Goal: Information Seeking & Learning: Learn about a topic

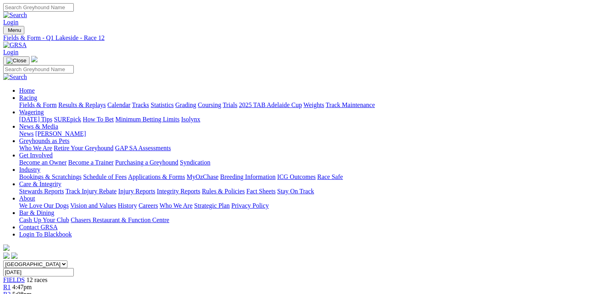
click at [43, 101] on link "Fields & Form" at bounding box center [38, 104] width 38 height 7
click at [67, 260] on select "South Australia New South Wales Northern Territory Queensland Tasmania Victoria…" at bounding box center [35, 264] width 64 height 8
select select "QLD"
click at [54, 260] on select "South Australia New South Wales Northern Territory Queensland Tasmania Victoria…" at bounding box center [35, 264] width 64 height 8
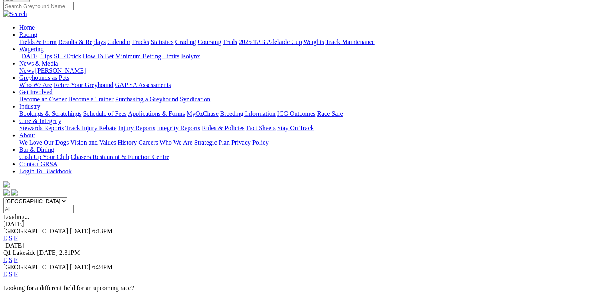
scroll to position [64, 0]
click at [7, 234] on link "E" at bounding box center [5, 237] width 4 height 7
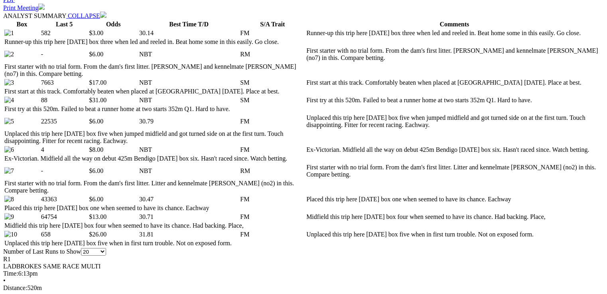
scroll to position [415, 0]
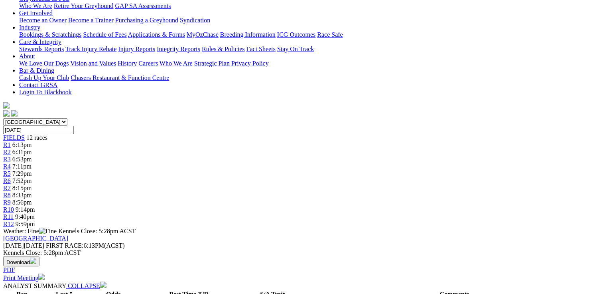
scroll to position [0, 0]
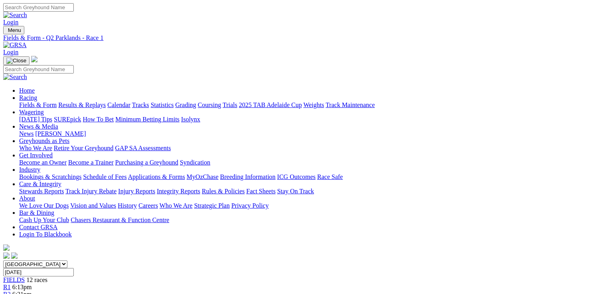
click at [32, 290] on span "6:31pm" at bounding box center [22, 293] width 20 height 7
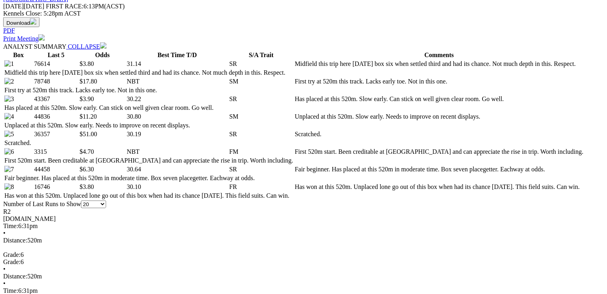
scroll to position [383, 0]
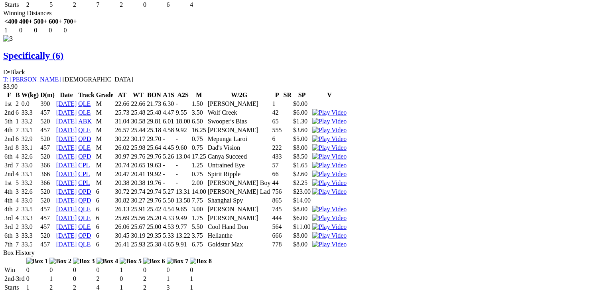
scroll to position [1724, 0]
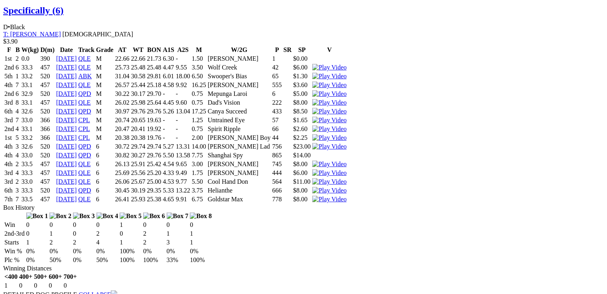
drag, startPoint x: 181, startPoint y: 198, endPoint x: 197, endPoint y: 195, distance: 16.4
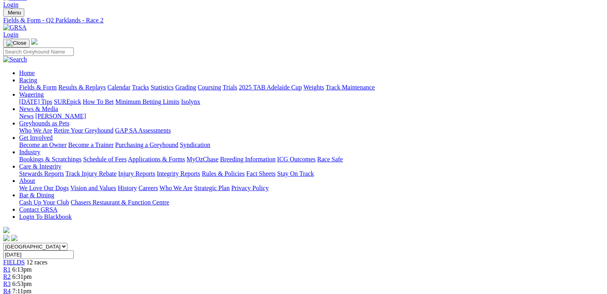
scroll to position [0, 0]
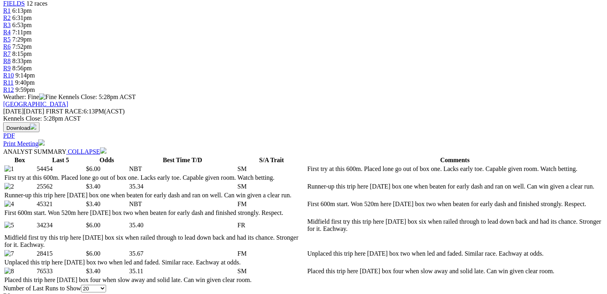
scroll to position [287, 0]
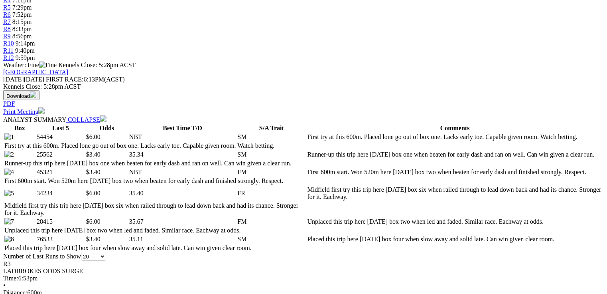
scroll to position [319, 0]
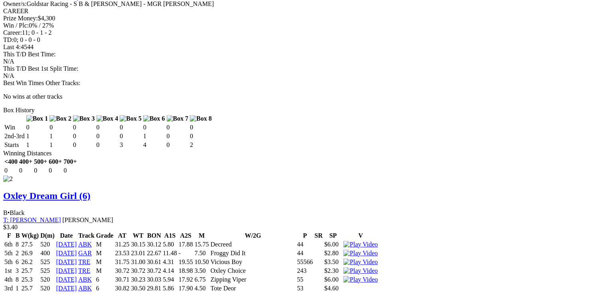
scroll to position [1022, 0]
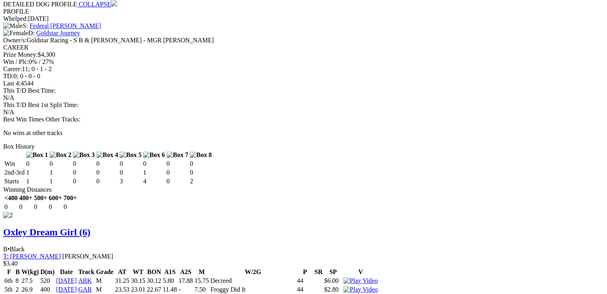
drag, startPoint x: 308, startPoint y: 202, endPoint x: 316, endPoint y: 203, distance: 8.4
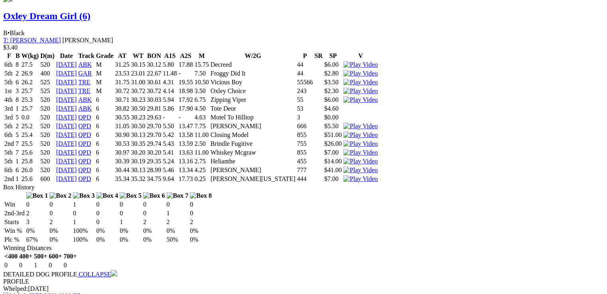
scroll to position [1242, 0]
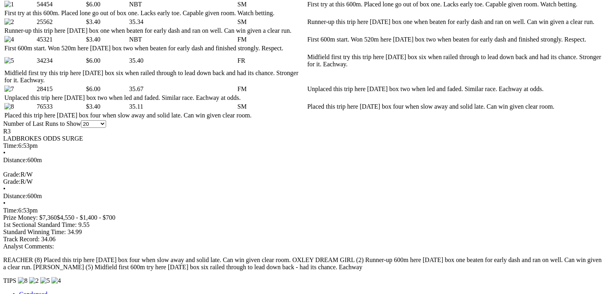
scroll to position [348, 0]
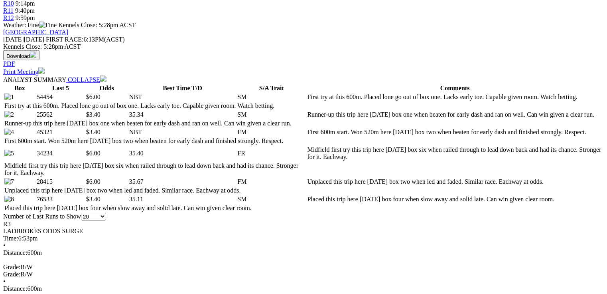
drag, startPoint x: 254, startPoint y: 154, endPoint x: 264, endPoint y: 155, distance: 10.4
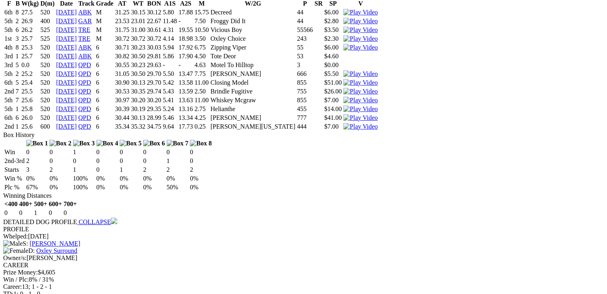
scroll to position [1292, 0]
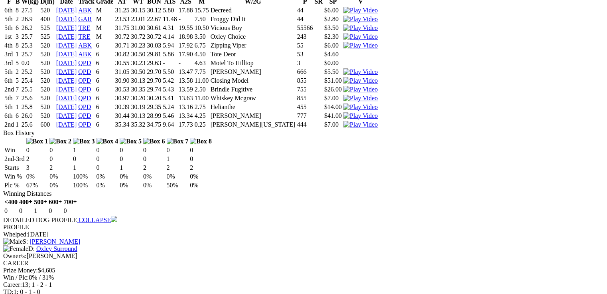
drag, startPoint x: 270, startPoint y: 161, endPoint x: 292, endPoint y: 194, distance: 39.4
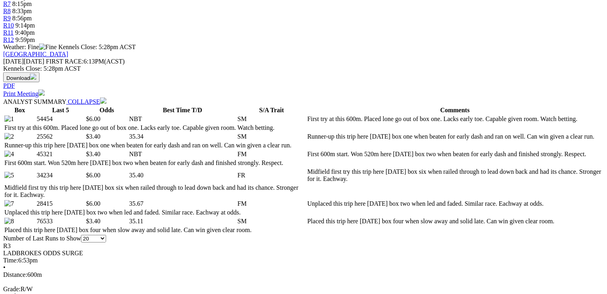
scroll to position [319, 0]
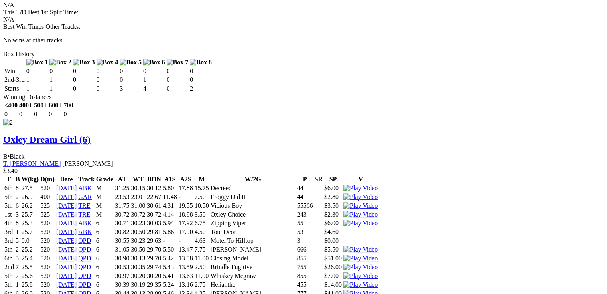
scroll to position [1117, 0]
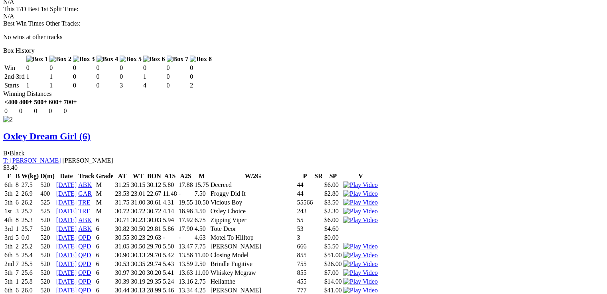
drag, startPoint x: 29, startPoint y: 61, endPoint x: 200, endPoint y: 64, distance: 171.6
drag, startPoint x: 48, startPoint y: 203, endPoint x: 101, endPoint y: 204, distance: 53.5
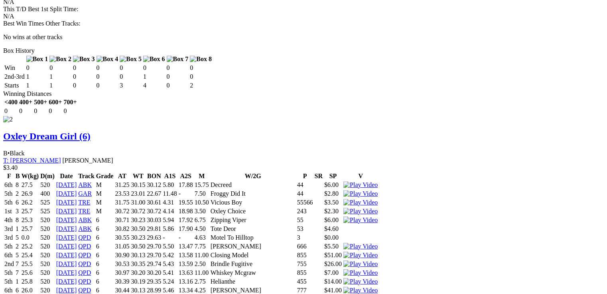
drag, startPoint x: 101, startPoint y: 204, endPoint x: 42, endPoint y: 201, distance: 59.1
drag, startPoint x: 43, startPoint y: 203, endPoint x: 100, endPoint y: 204, distance: 56.7
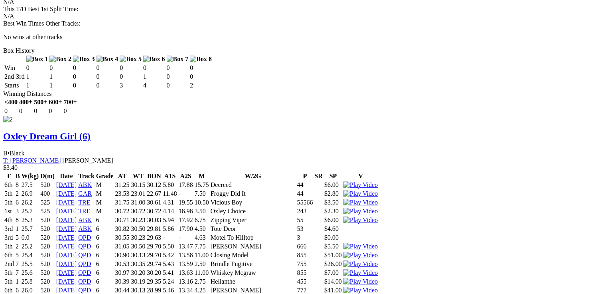
drag, startPoint x: 100, startPoint y: 204, endPoint x: 43, endPoint y: 205, distance: 56.7
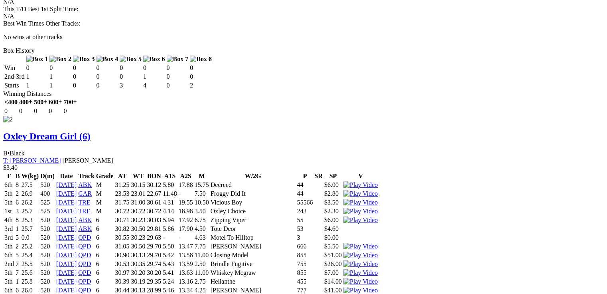
drag, startPoint x: 44, startPoint y: 204, endPoint x: 104, endPoint y: 207, distance: 59.5
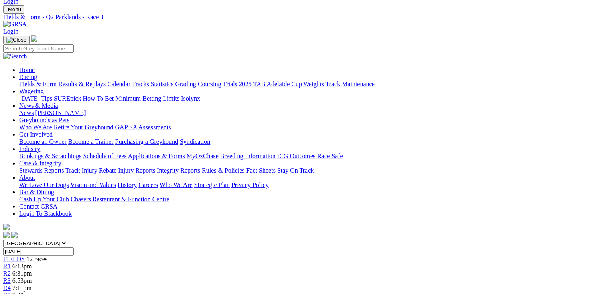
scroll to position [0, 0]
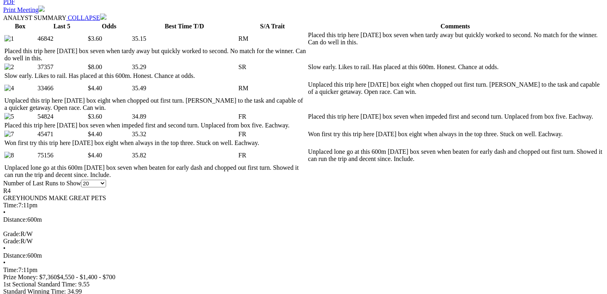
scroll to position [415, 0]
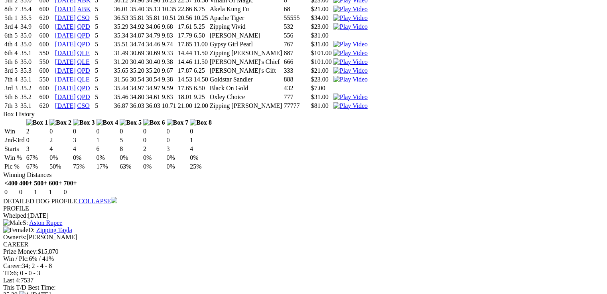
scroll to position [1483, 0]
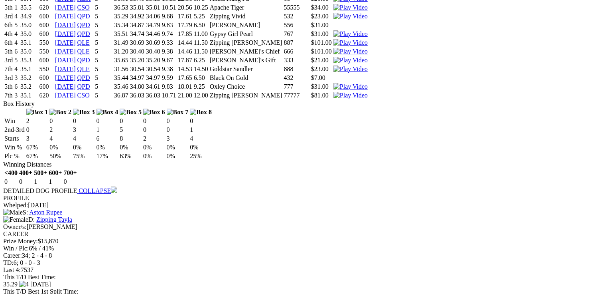
drag, startPoint x: 183, startPoint y: 244, endPoint x: 276, endPoint y: 243, distance: 92.6
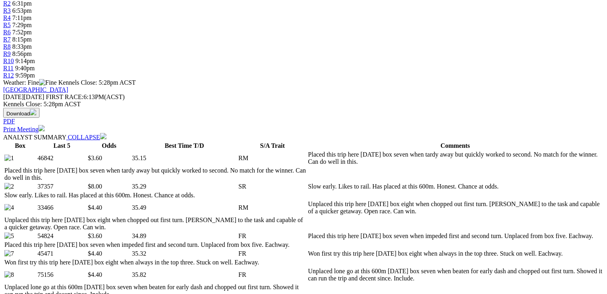
scroll to position [0, 0]
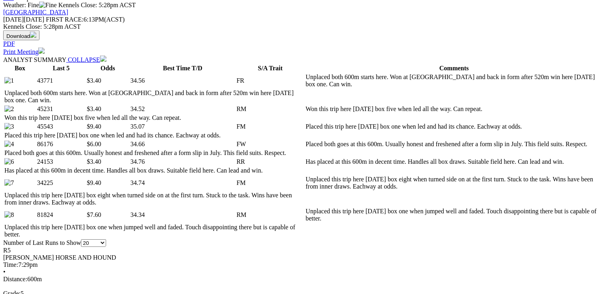
scroll to position [383, 0]
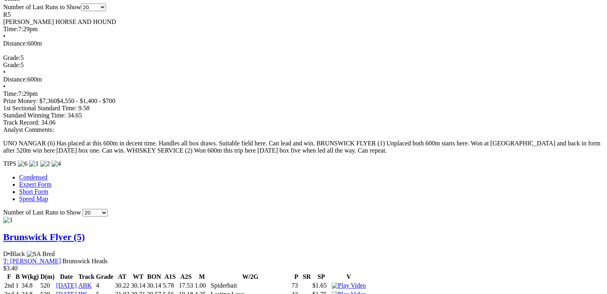
scroll to position [1820, 0]
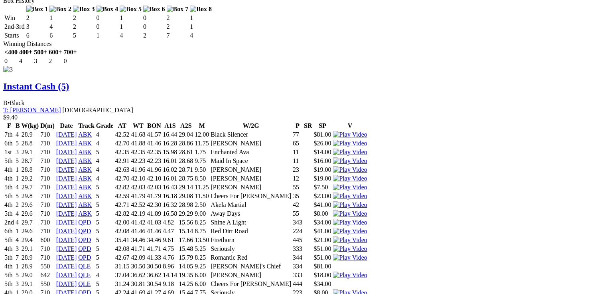
drag, startPoint x: 607, startPoint y: 209, endPoint x: 612, endPoint y: 198, distance: 12.3
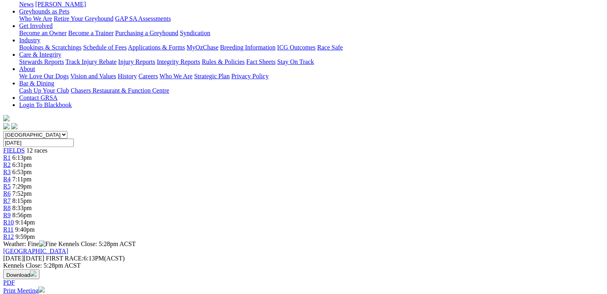
scroll to position [57, 0]
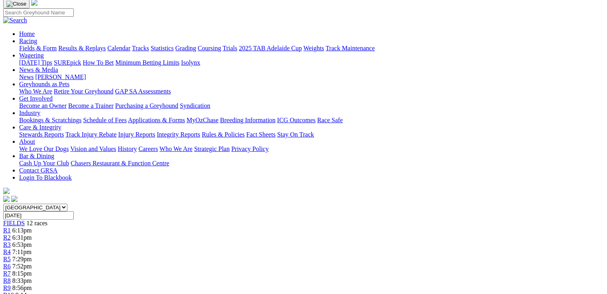
click at [294, 263] on div "R6 7:52pm" at bounding box center [303, 266] width 601 height 7
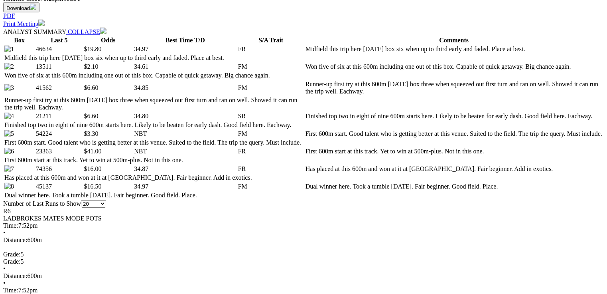
scroll to position [428, 0]
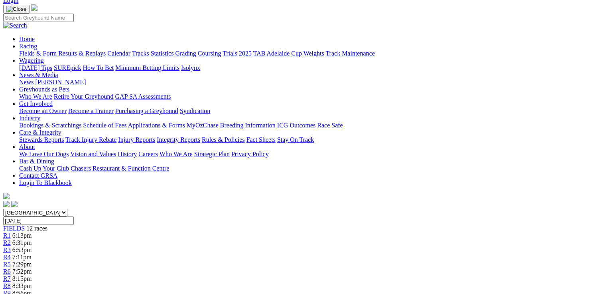
scroll to position [0, 0]
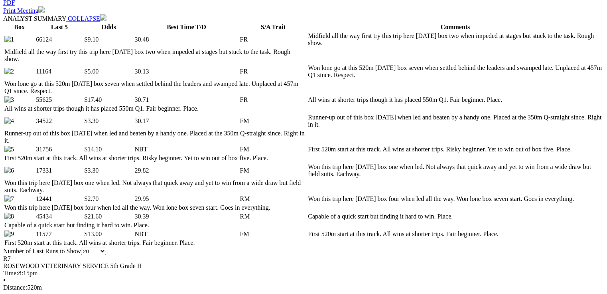
scroll to position [415, 0]
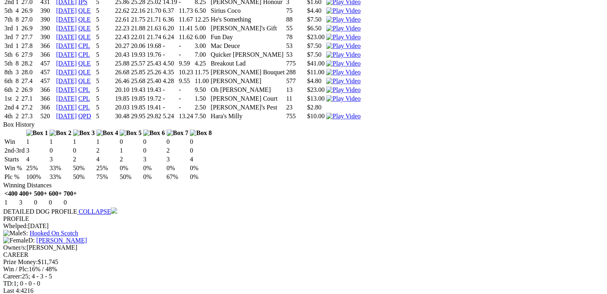
scroll to position [830, 0]
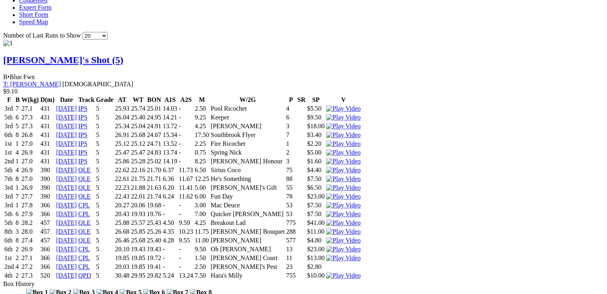
drag, startPoint x: 184, startPoint y: 168, endPoint x: 198, endPoint y: 167, distance: 13.6
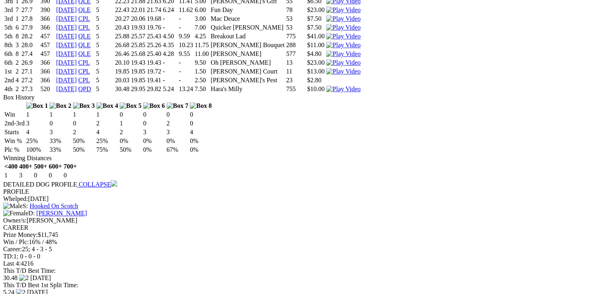
scroll to position [1035, 0]
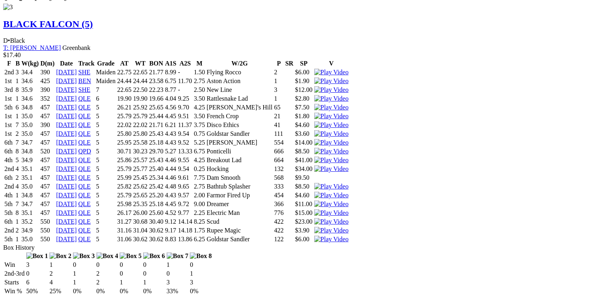
scroll to position [1801, 0]
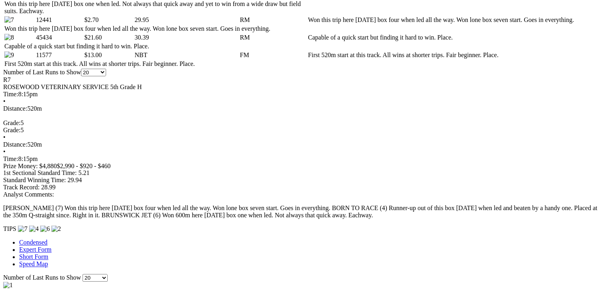
scroll to position [0, 0]
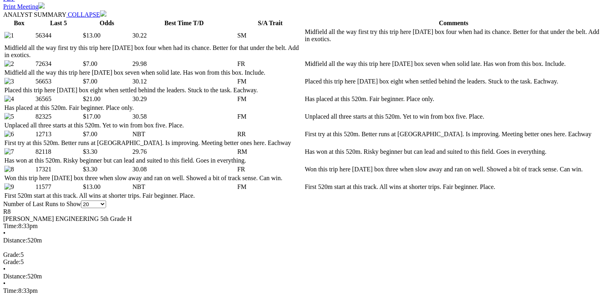
scroll to position [416, 0]
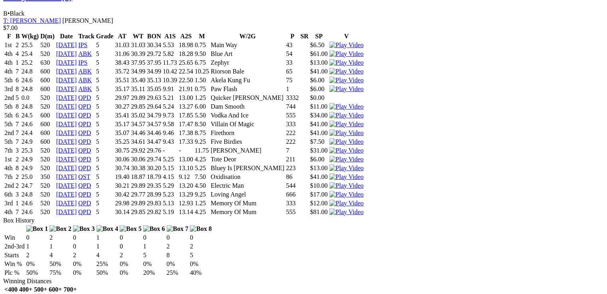
scroll to position [1469, 0]
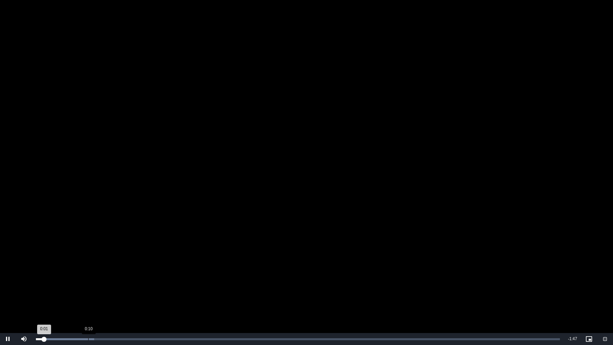
click at [89, 293] on div "Loaded : 11.12% 0:10 0:01" at bounding box center [298, 339] width 524 height 2
click at [257, 171] on video "To view this video please enable JavaScript, and consider upgrading to a web br…" at bounding box center [306, 172] width 613 height 345
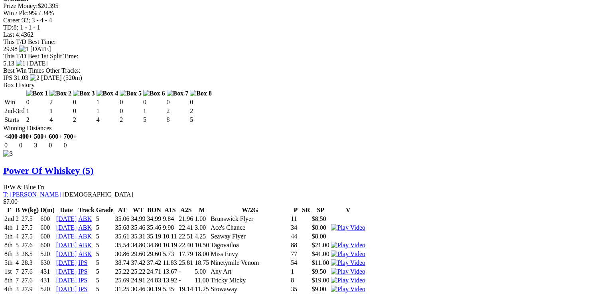
scroll to position [0, 0]
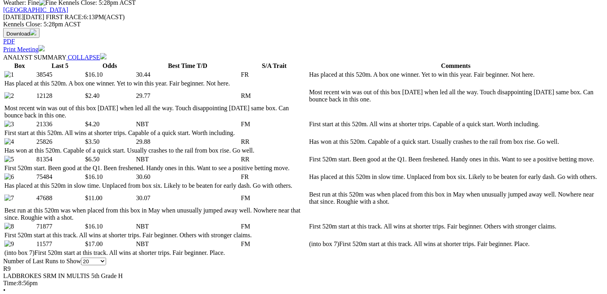
scroll to position [383, 0]
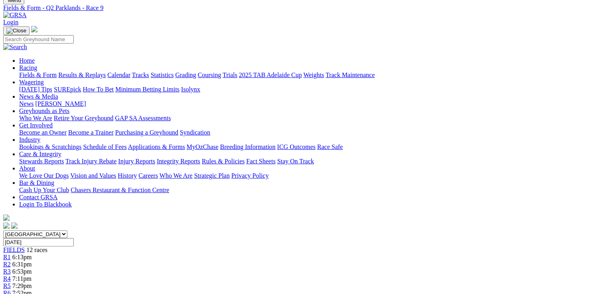
scroll to position [29, 0]
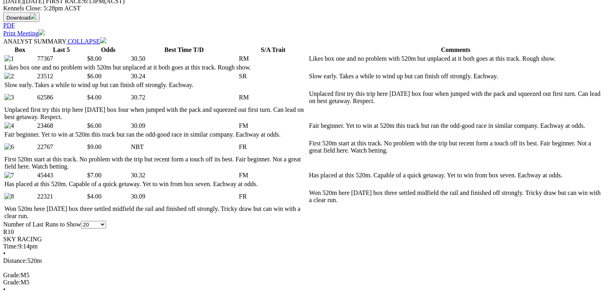
scroll to position [447, 0]
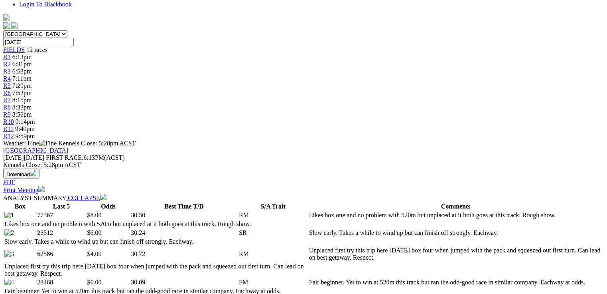
scroll to position [83, 0]
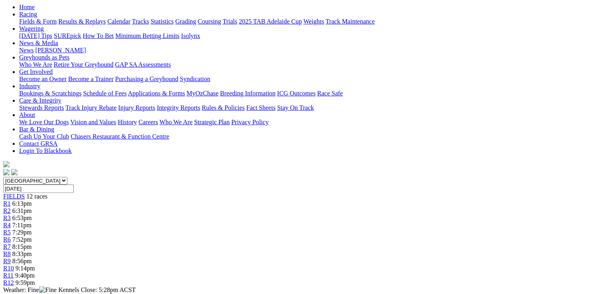
click at [35, 272] on span "9:40pm" at bounding box center [25, 275] width 20 height 7
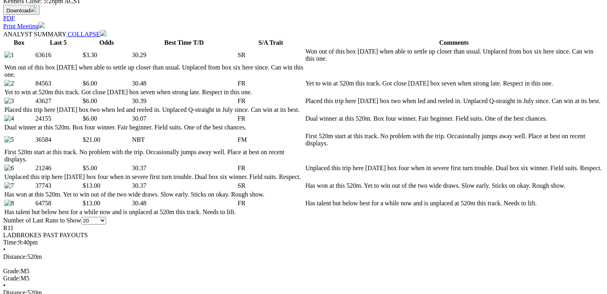
scroll to position [393, 0]
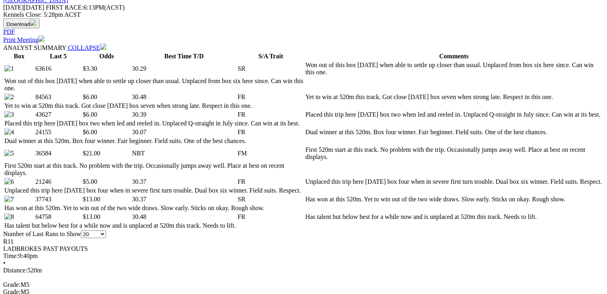
scroll to position [386, 0]
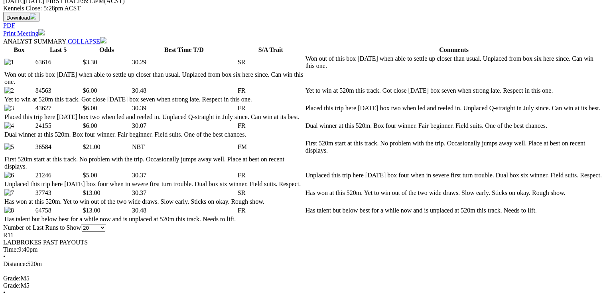
drag, startPoint x: 34, startPoint y: 57, endPoint x: 578, endPoint y: 279, distance: 587.6
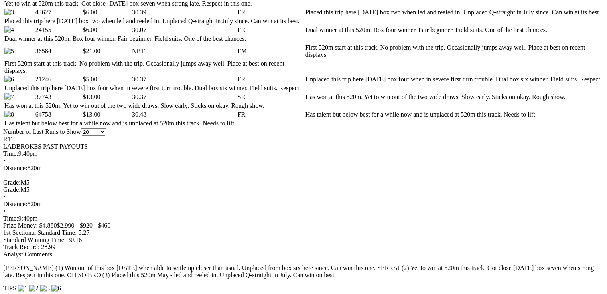
scroll to position [0, 0]
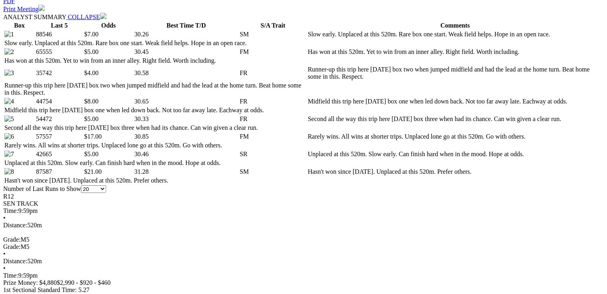
scroll to position [415, 0]
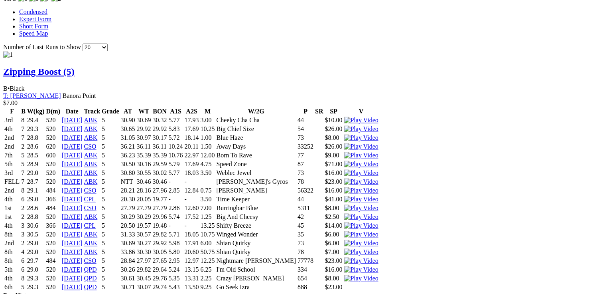
scroll to position [0, 0]
